Goal: Task Accomplishment & Management: Manage account settings

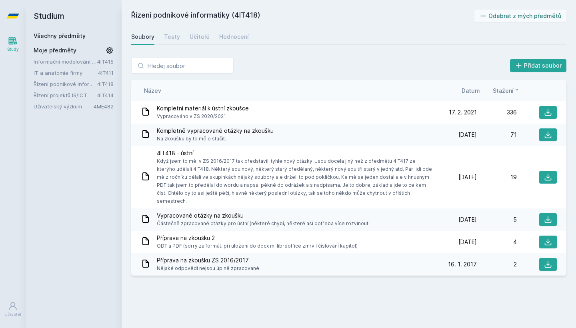
click at [50, 34] on link "Všechny předměty" at bounding box center [60, 35] width 52 height 7
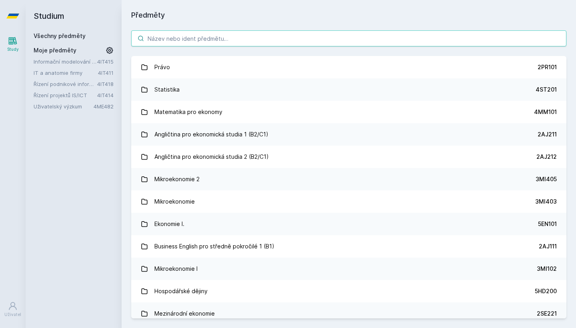
click at [159, 32] on input "search" at bounding box center [348, 38] width 435 height 16
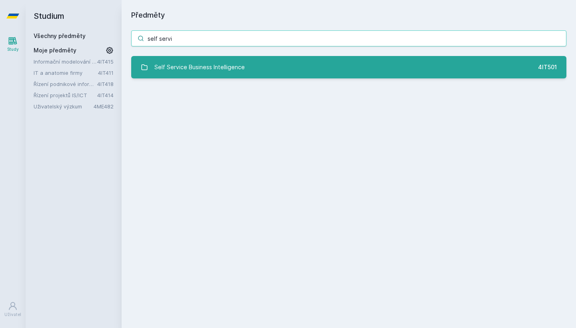
type input "self servi"
click at [176, 66] on div "Self Service Business Intelligence" at bounding box center [199, 67] width 90 height 16
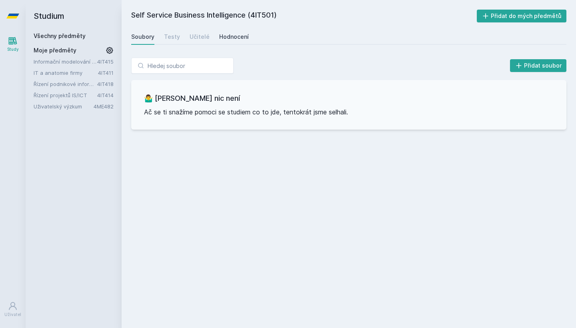
click at [227, 35] on div "Hodnocení" at bounding box center [234, 37] width 30 height 8
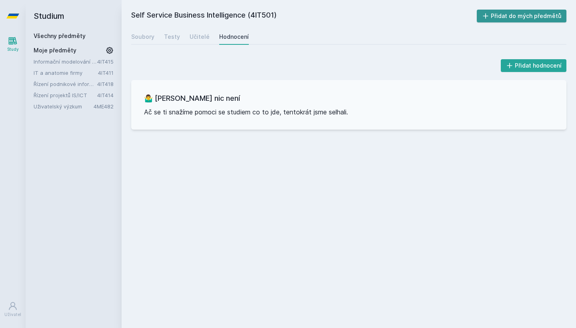
click at [524, 14] on button "Přidat do mých předmětů" at bounding box center [522, 16] width 90 height 13
click at [220, 0] on div "Self Service Business Intelligence (4IT501) Odebrat z mých předmětů [GEOGRAPHIC…" at bounding box center [349, 164] width 454 height 328
